Goal: Information Seeking & Learning: Learn about a topic

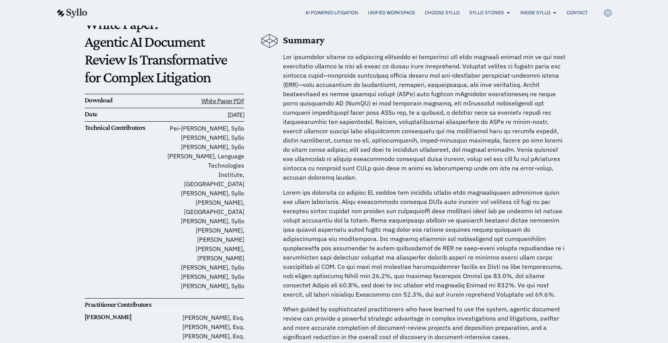
scroll to position [85, 0]
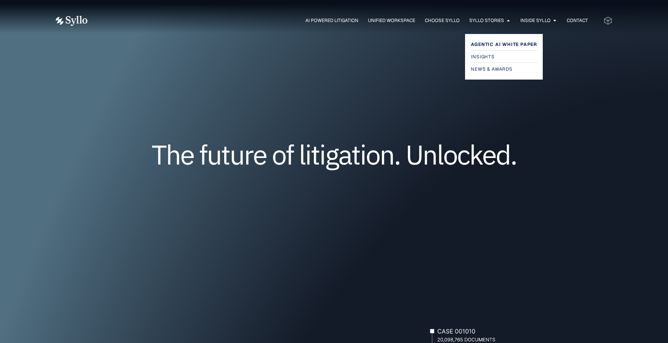
click at [479, 42] on span "Agentic AI White Paper" at bounding box center [504, 44] width 66 height 9
